Goal: Task Accomplishment & Management: Manage account settings

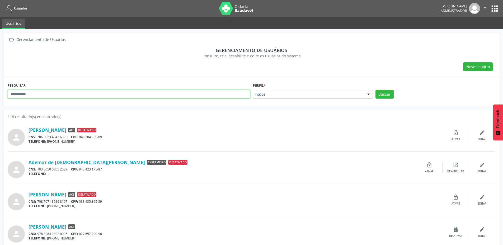
click at [77, 96] on input "text" at bounding box center [129, 94] width 242 height 9
click at [277, 74] on div " Gerenciamento de Usuários Gerenciamento de usuários Consulte, crie, desabilit…" at bounding box center [251, 55] width 495 height 45
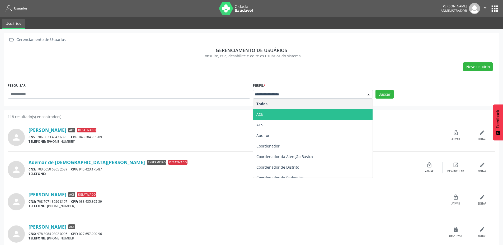
click at [264, 114] on span "ACE" at bounding box center [312, 114] width 119 height 11
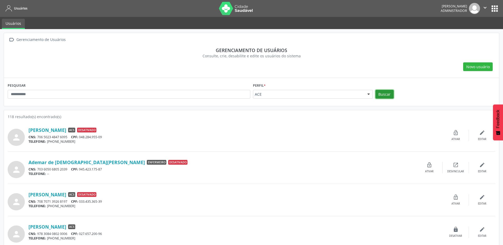
click at [385, 94] on button "Buscar" at bounding box center [384, 94] width 18 height 9
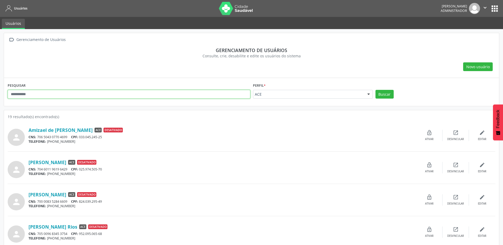
click at [67, 92] on input "text" at bounding box center [129, 94] width 242 height 9
click at [375, 90] on button "Buscar" at bounding box center [384, 94] width 18 height 9
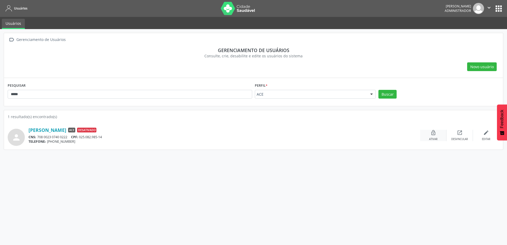
click at [434, 135] on icon "lock_open" at bounding box center [433, 133] width 6 height 6
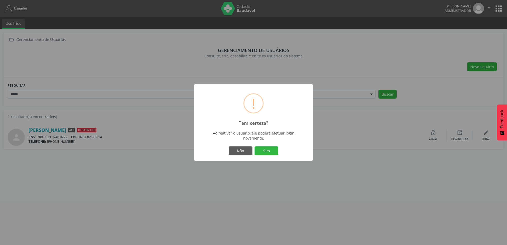
click at [268, 151] on button "Sim" at bounding box center [266, 150] width 24 height 9
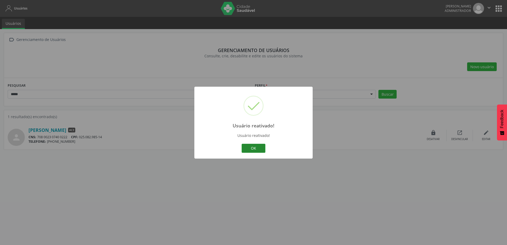
click at [260, 149] on button "OK" at bounding box center [253, 148] width 24 height 9
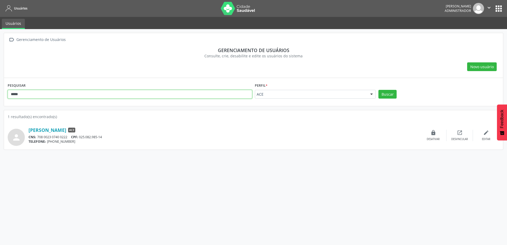
drag, startPoint x: 52, startPoint y: 92, endPoint x: 0, endPoint y: 81, distance: 52.7
click at [0, 81] on div " Gerenciamento de Usuários Gerenciamento de usuários Consulte, crie, desabilit…" at bounding box center [253, 137] width 507 height 216
type input "*****"
click at [378, 90] on button "Buscar" at bounding box center [387, 94] width 18 height 9
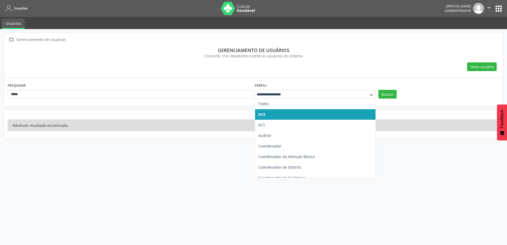
drag, startPoint x: 275, startPoint y: 94, endPoint x: 264, endPoint y: 106, distance: 15.9
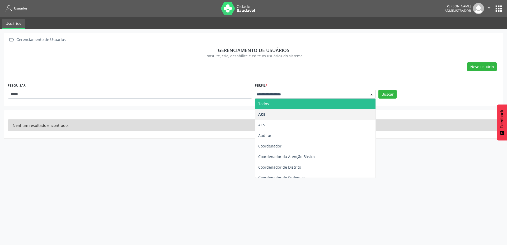
click at [264, 103] on span "Todos" at bounding box center [263, 103] width 11 height 5
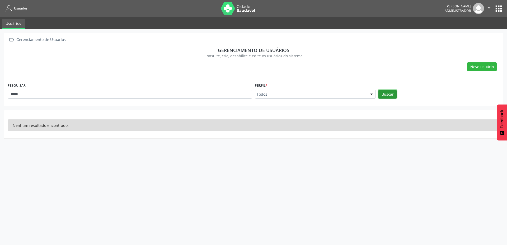
click at [384, 94] on button "Buscar" at bounding box center [387, 94] width 18 height 9
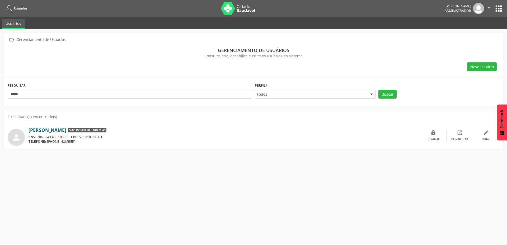
click at [41, 128] on link "[PERSON_NAME]" at bounding box center [47, 130] width 38 height 6
click at [496, 9] on button "apps" at bounding box center [498, 8] width 9 height 9
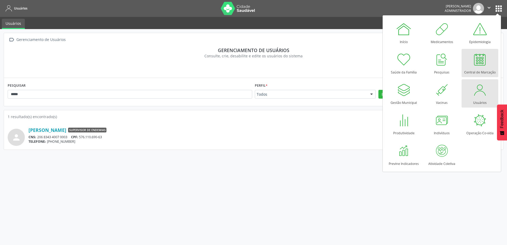
click at [477, 55] on div at bounding box center [480, 59] width 16 height 16
